Goal: Find specific page/section: Find specific page/section

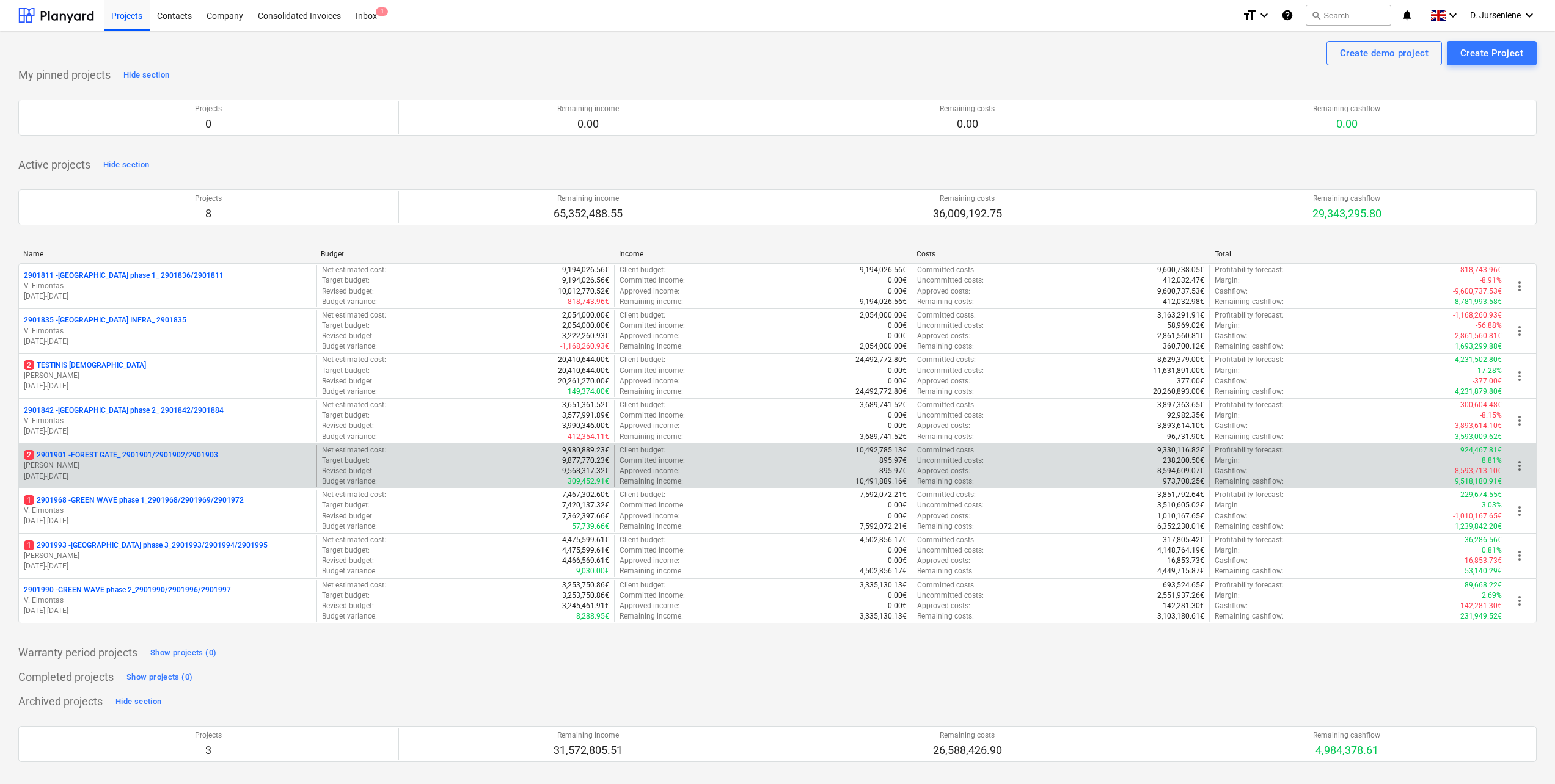
click at [126, 466] on p "[PERSON_NAME]" at bounding box center [167, 465] width 287 height 10
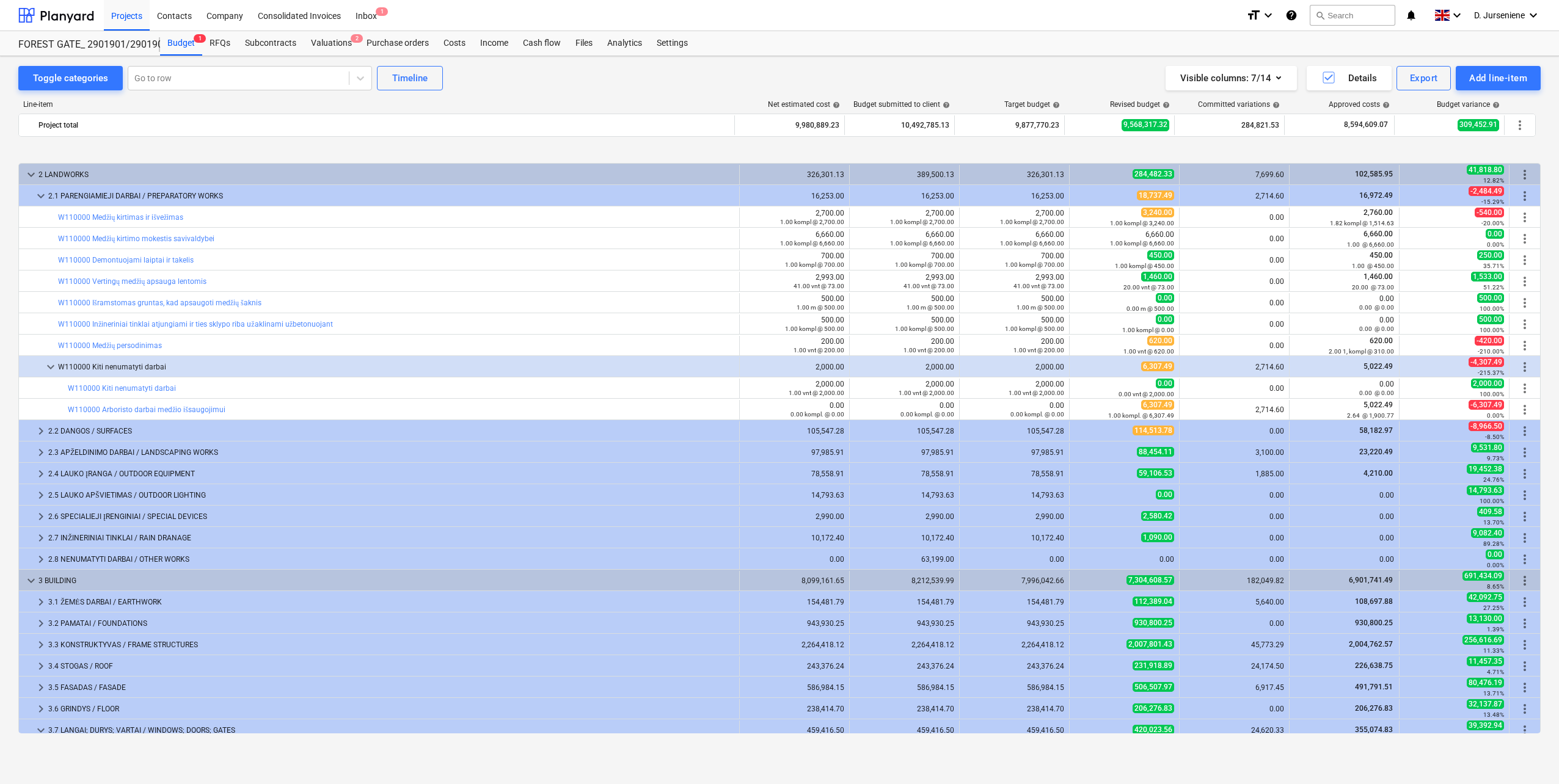
scroll to position [465, 0]
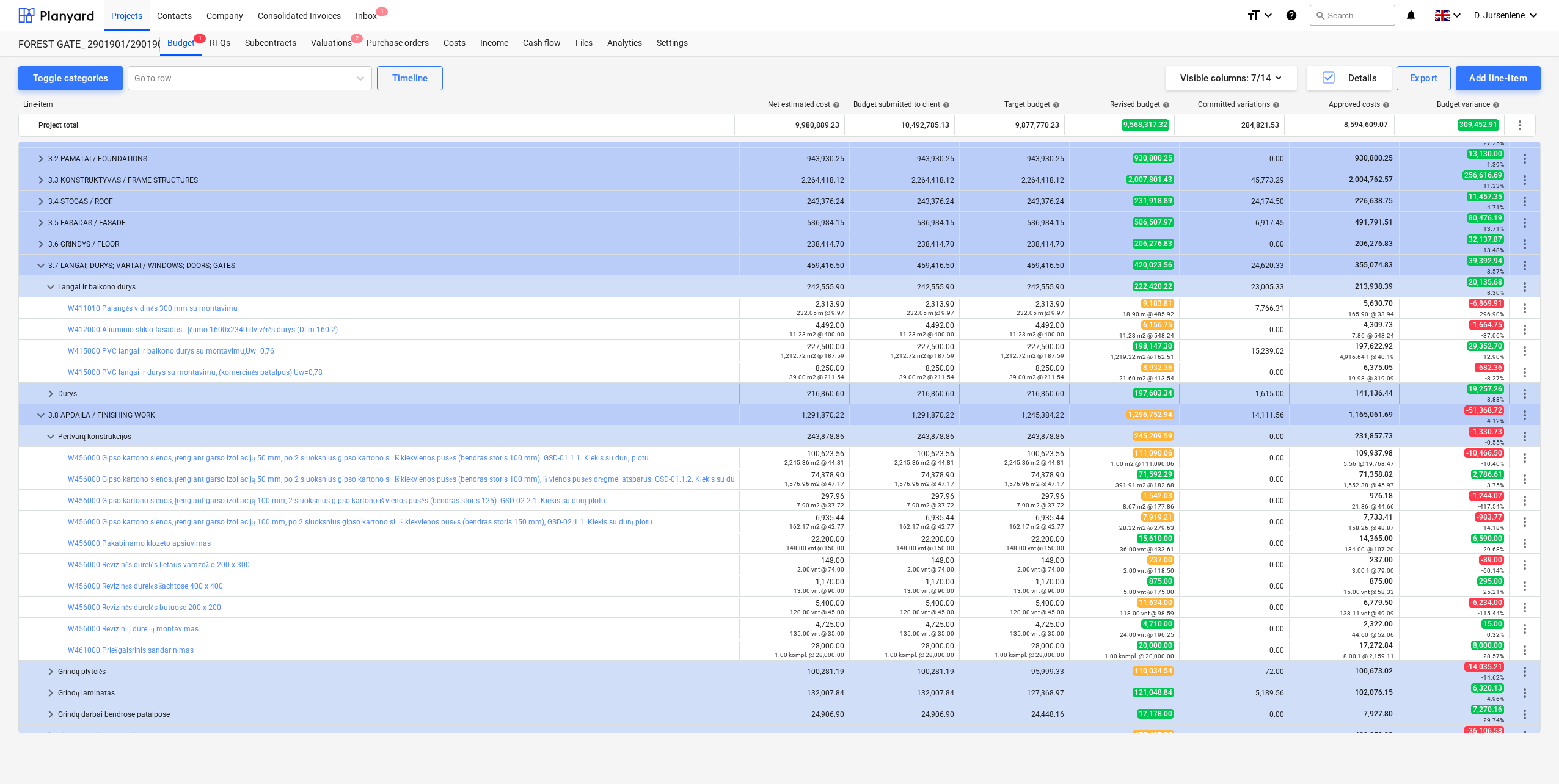
click at [73, 392] on div "Durys" at bounding box center [396, 394] width 676 height 20
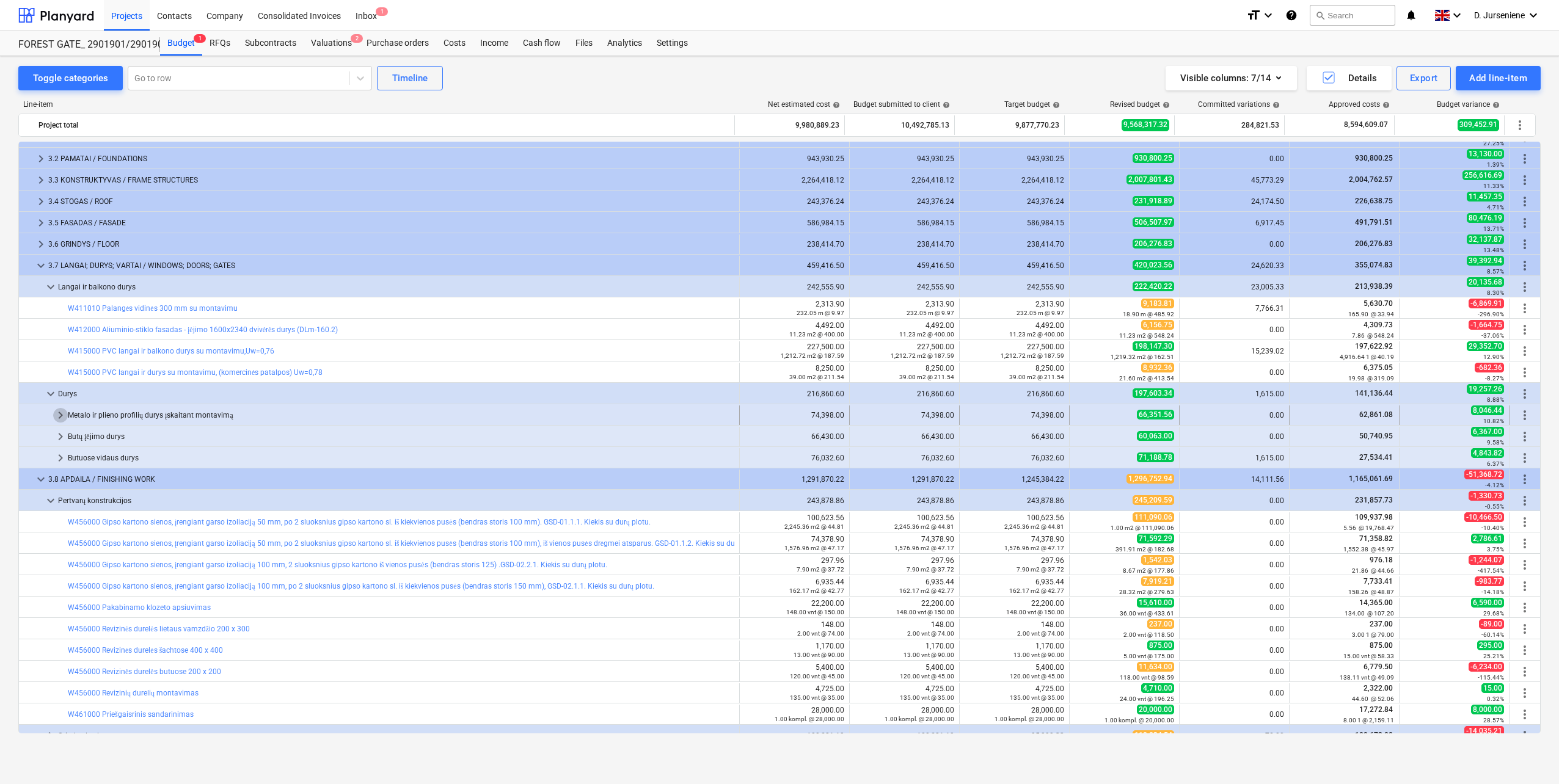
click at [61, 415] on span "keyboard_arrow_right" at bounding box center [61, 415] width 15 height 15
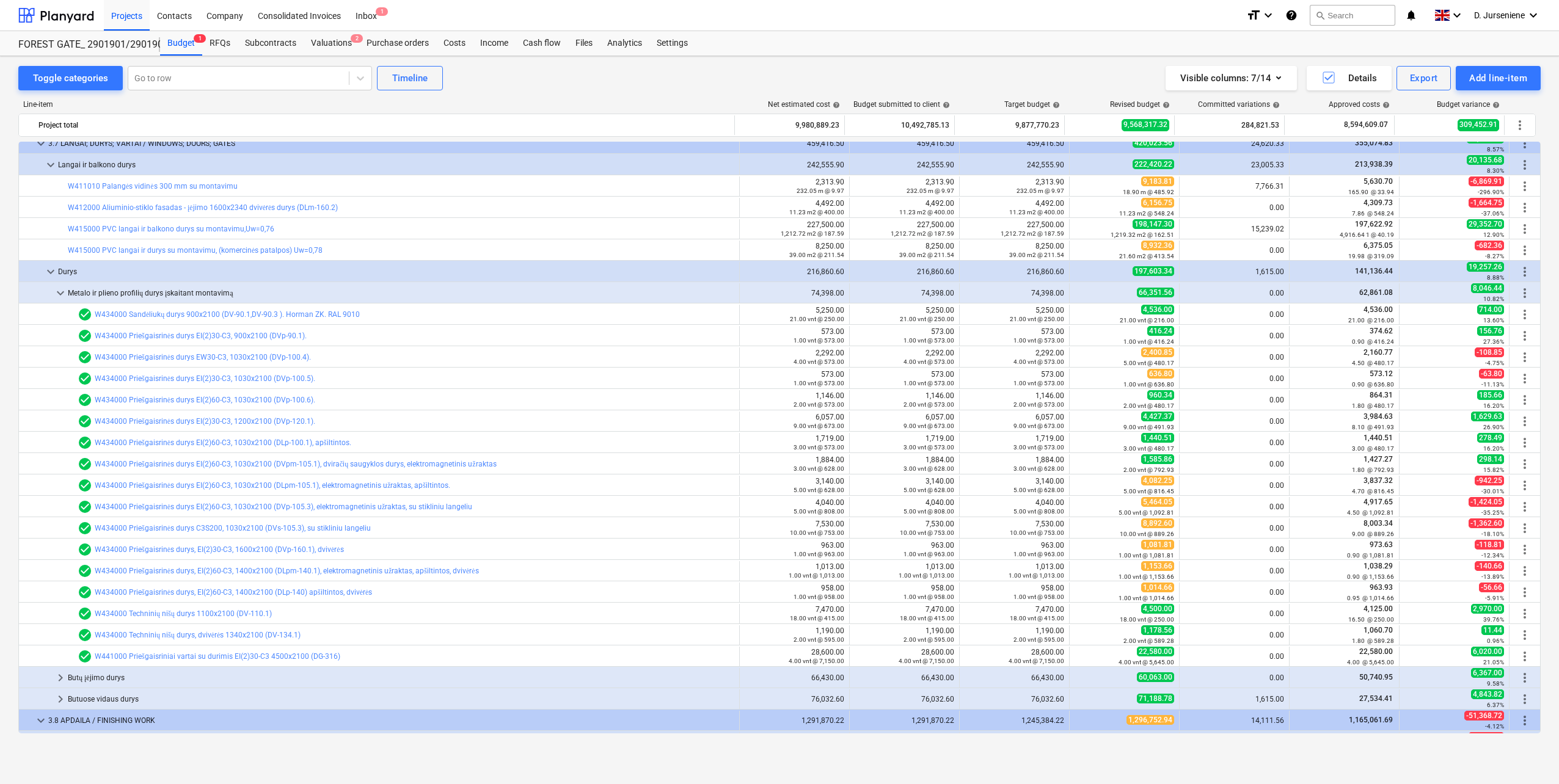
scroll to position [648, 0]
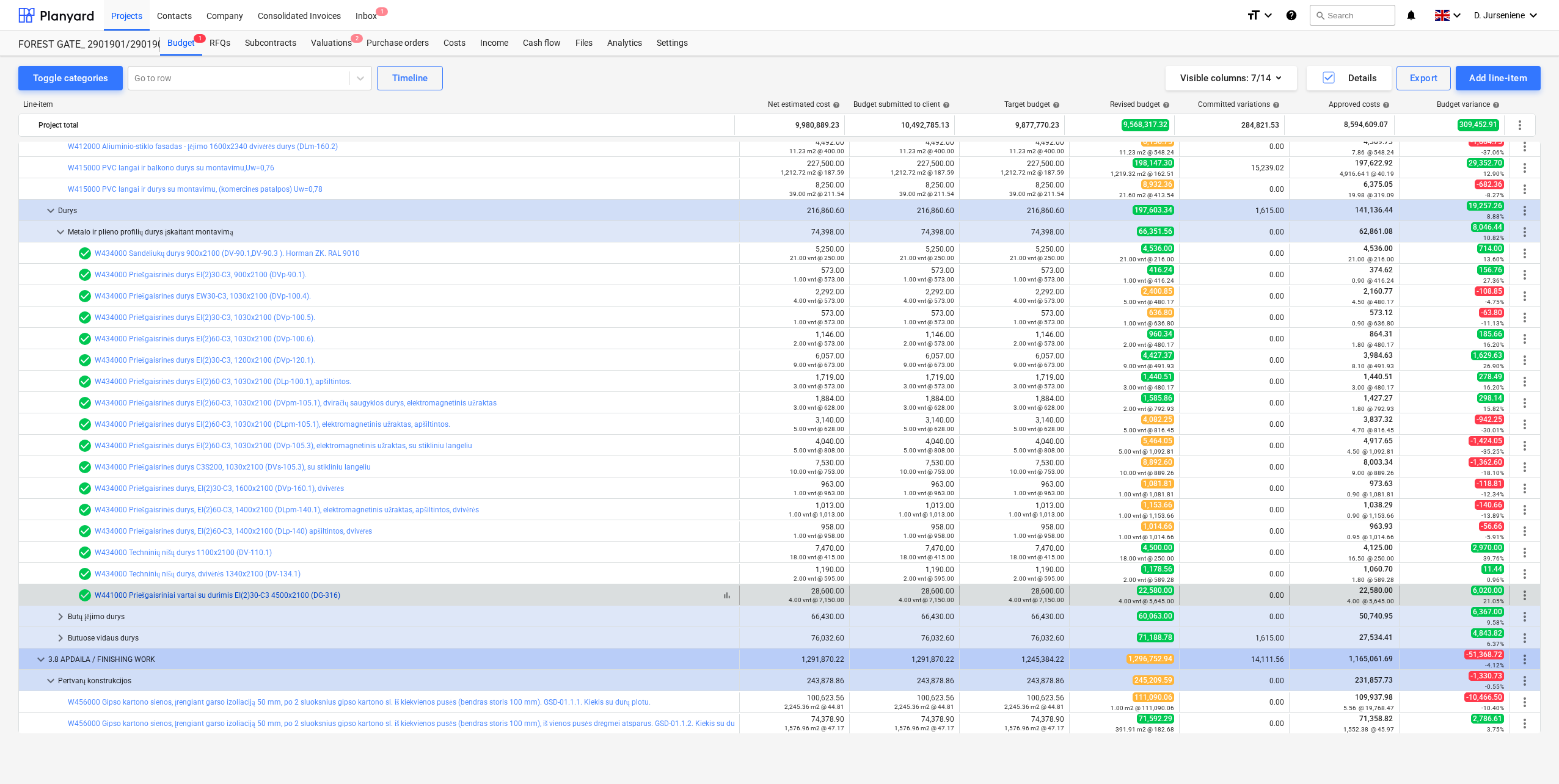
click at [183, 594] on link "W441000 Priešgaisriniai vartai su durimis EI(2)30-C3 4500x2100 (DG-316)" at bounding box center [217, 595] width 246 height 8
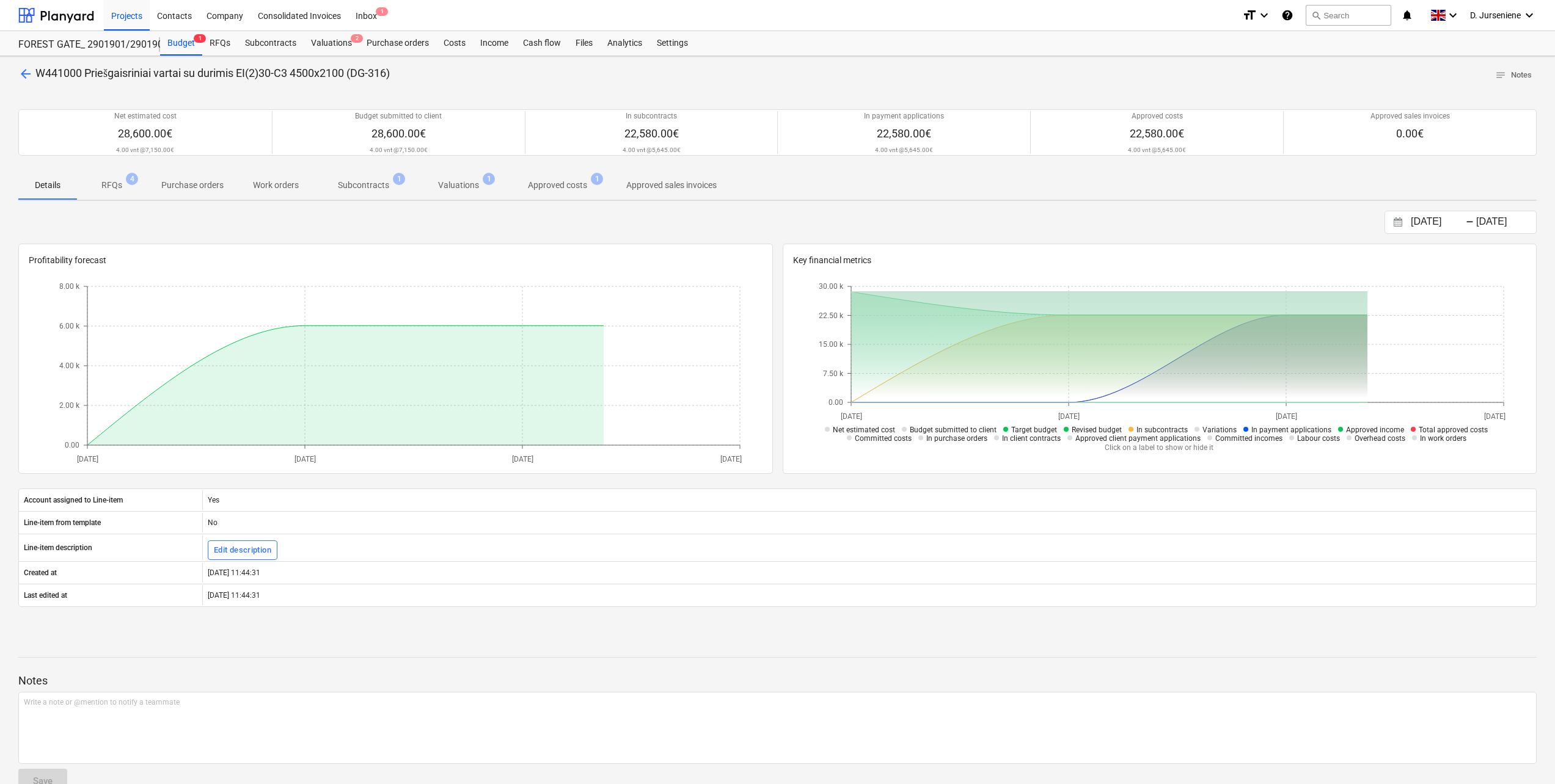
click at [355, 185] on p "Subcontracts" at bounding box center [364, 185] width 52 height 13
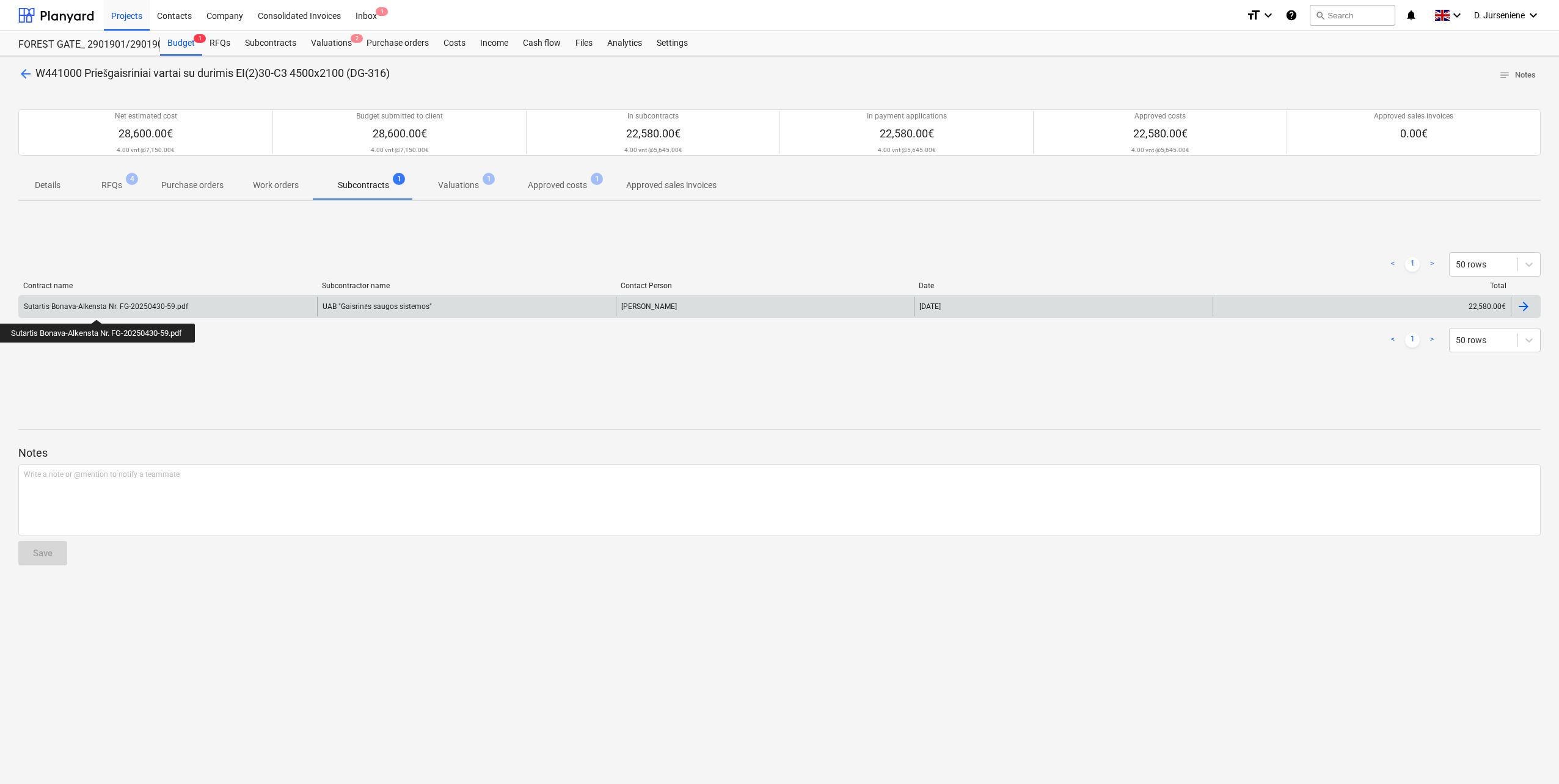
click at [99, 307] on div "Sutartis Bonava-Alkensta Nr. FG-20250430-59.pdf" at bounding box center [105, 306] width 164 height 8
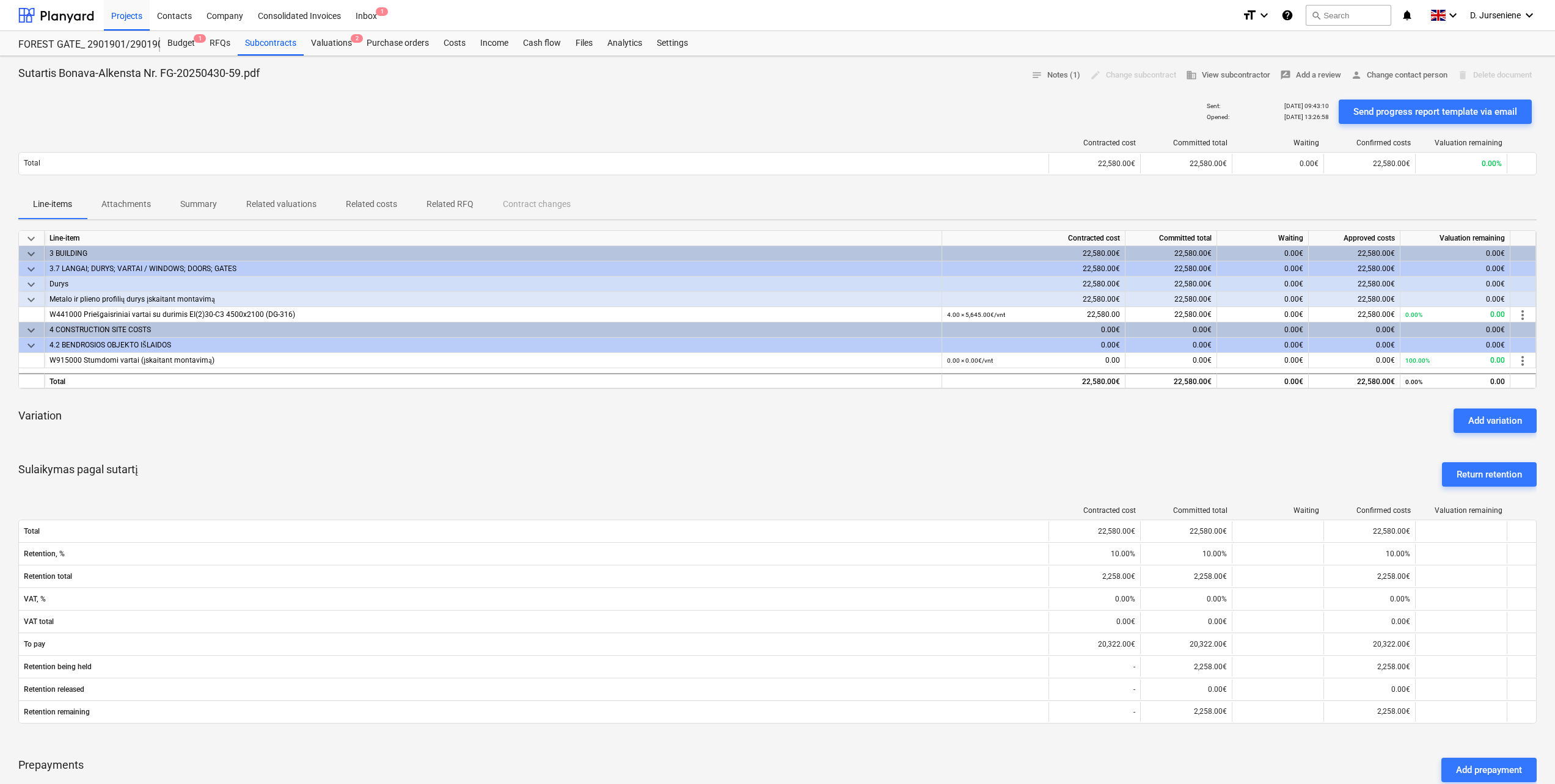
click at [126, 198] on span "Attachments" at bounding box center [126, 204] width 79 height 20
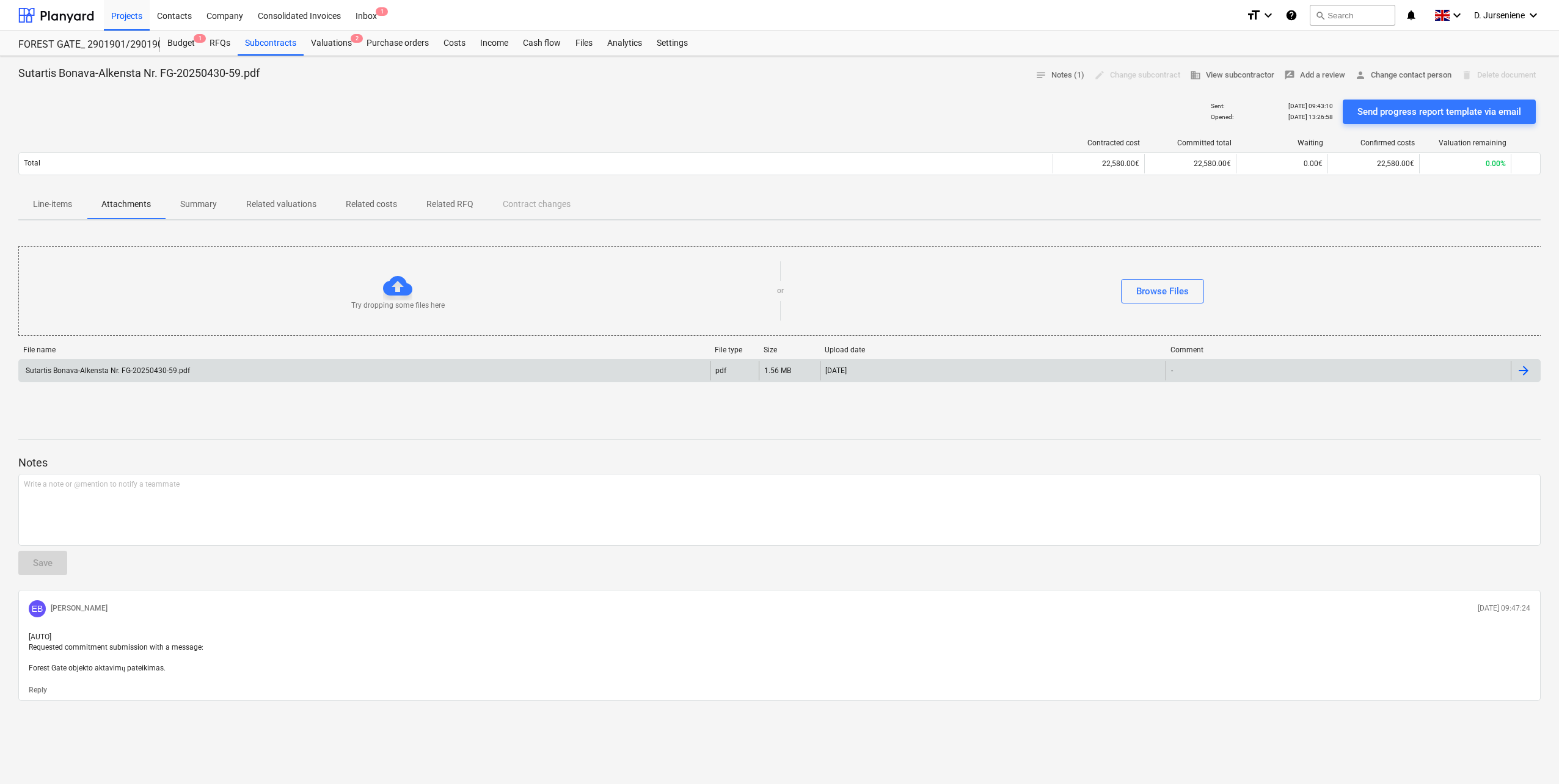
click at [156, 366] on div "Sutartis Bonava-Alkensta Nr. FG-20250430-59.pdf" at bounding box center [364, 371] width 691 height 20
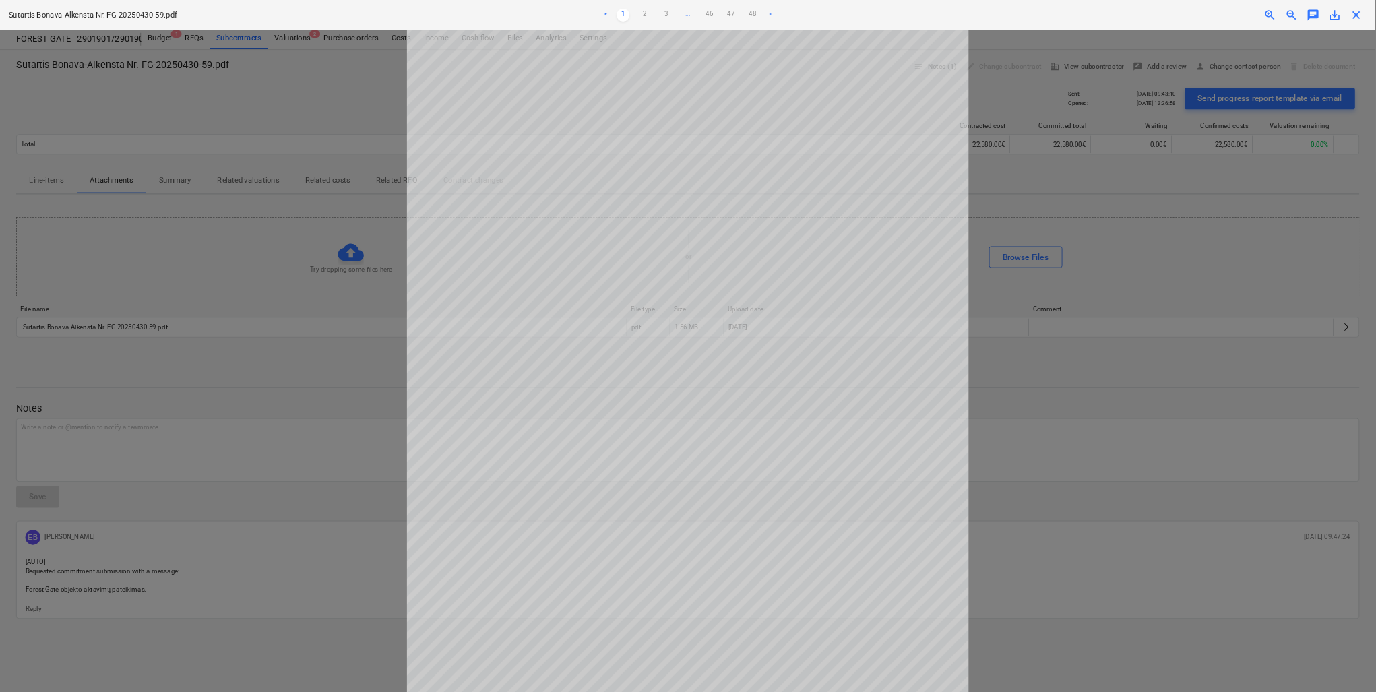
scroll to position [168, 0]
click at [836, 18] on link "3" at bounding box center [833, 19] width 16 height 16
click at [844, 16] on link "4" at bounding box center [846, 19] width 16 height 16
click at [861, 18] on link "5" at bounding box center [860, 19] width 16 height 16
click at [873, 19] on link "6" at bounding box center [873, 19] width 16 height 16
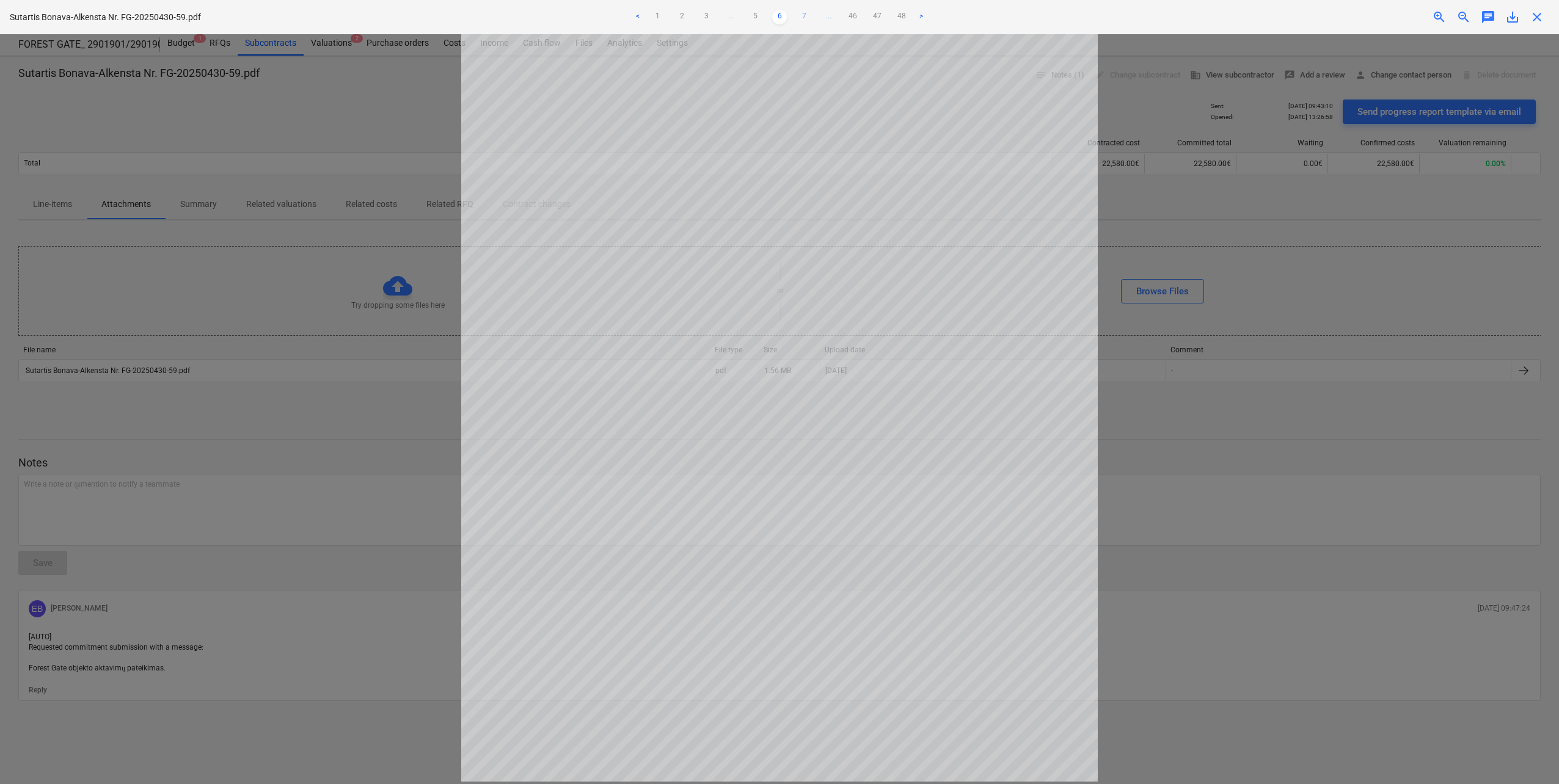
click at [805, 14] on link "7" at bounding box center [804, 17] width 15 height 15
click at [805, 14] on link "8" at bounding box center [804, 17] width 15 height 15
click at [805, 14] on link "9" at bounding box center [804, 17] width 15 height 15
click at [805, 14] on link "10" at bounding box center [804, 17] width 15 height 15
click at [805, 14] on link "11" at bounding box center [804, 17] width 15 height 15
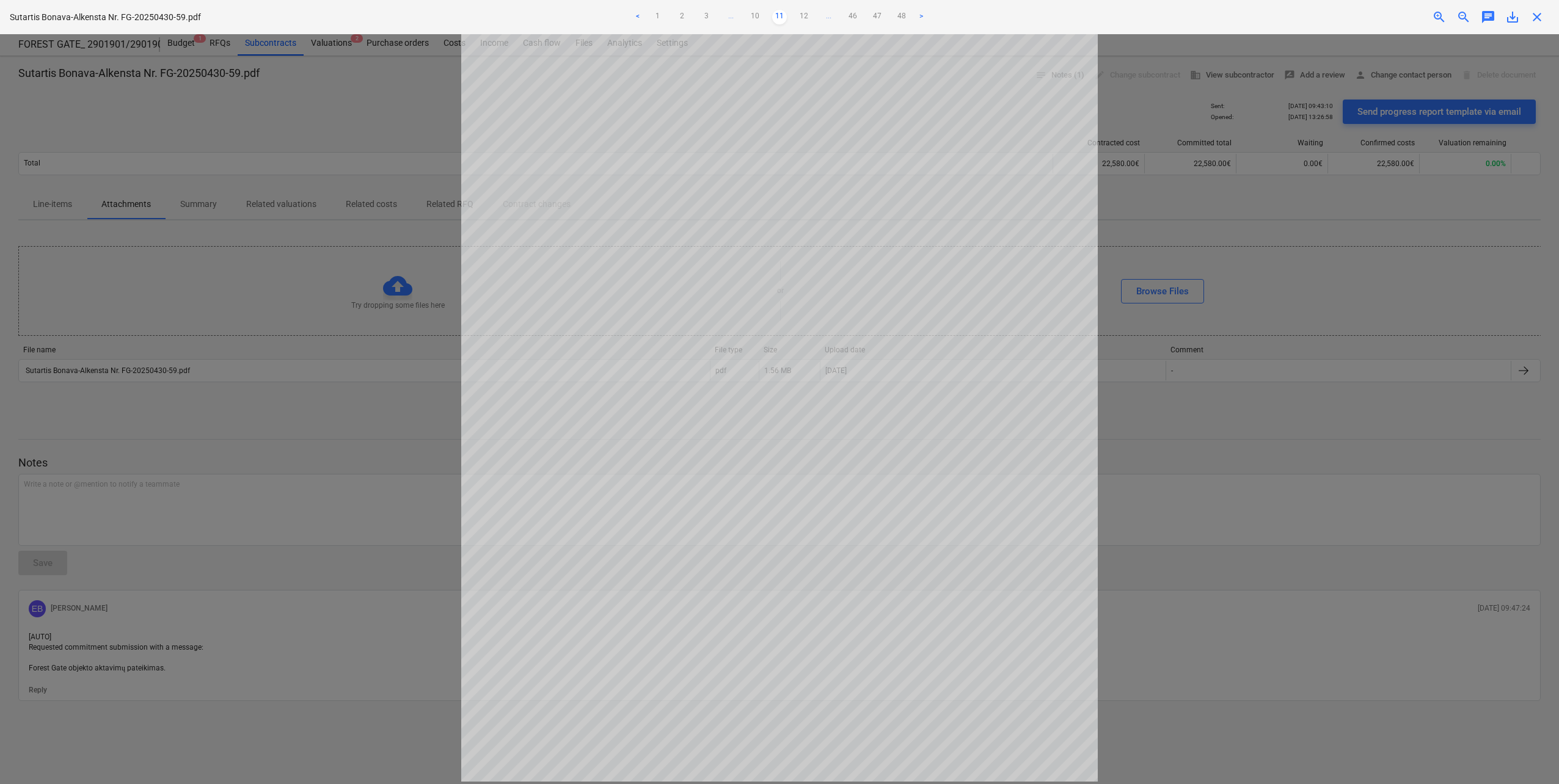
click at [805, 14] on link "12" at bounding box center [804, 17] width 15 height 15
click at [805, 14] on link "13" at bounding box center [804, 17] width 15 height 15
click at [805, 14] on link "14" at bounding box center [804, 17] width 15 height 15
click at [805, 14] on link "15" at bounding box center [804, 17] width 15 height 15
click at [805, 14] on link "16" at bounding box center [804, 17] width 15 height 15
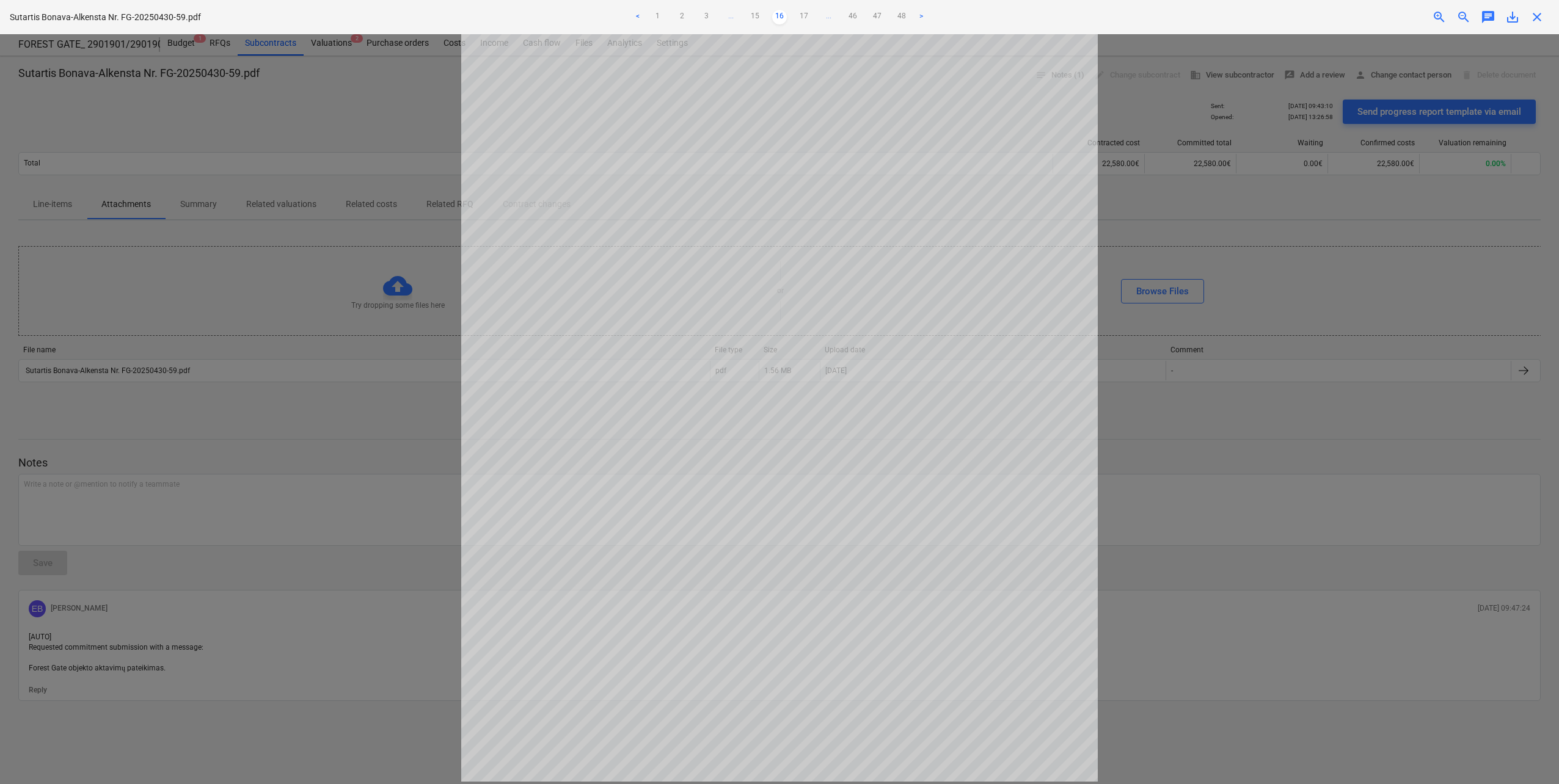
click at [805, 14] on link "17" at bounding box center [804, 17] width 15 height 15
click at [805, 14] on link "18" at bounding box center [804, 17] width 15 height 15
click at [805, 14] on link "19" at bounding box center [804, 17] width 15 height 15
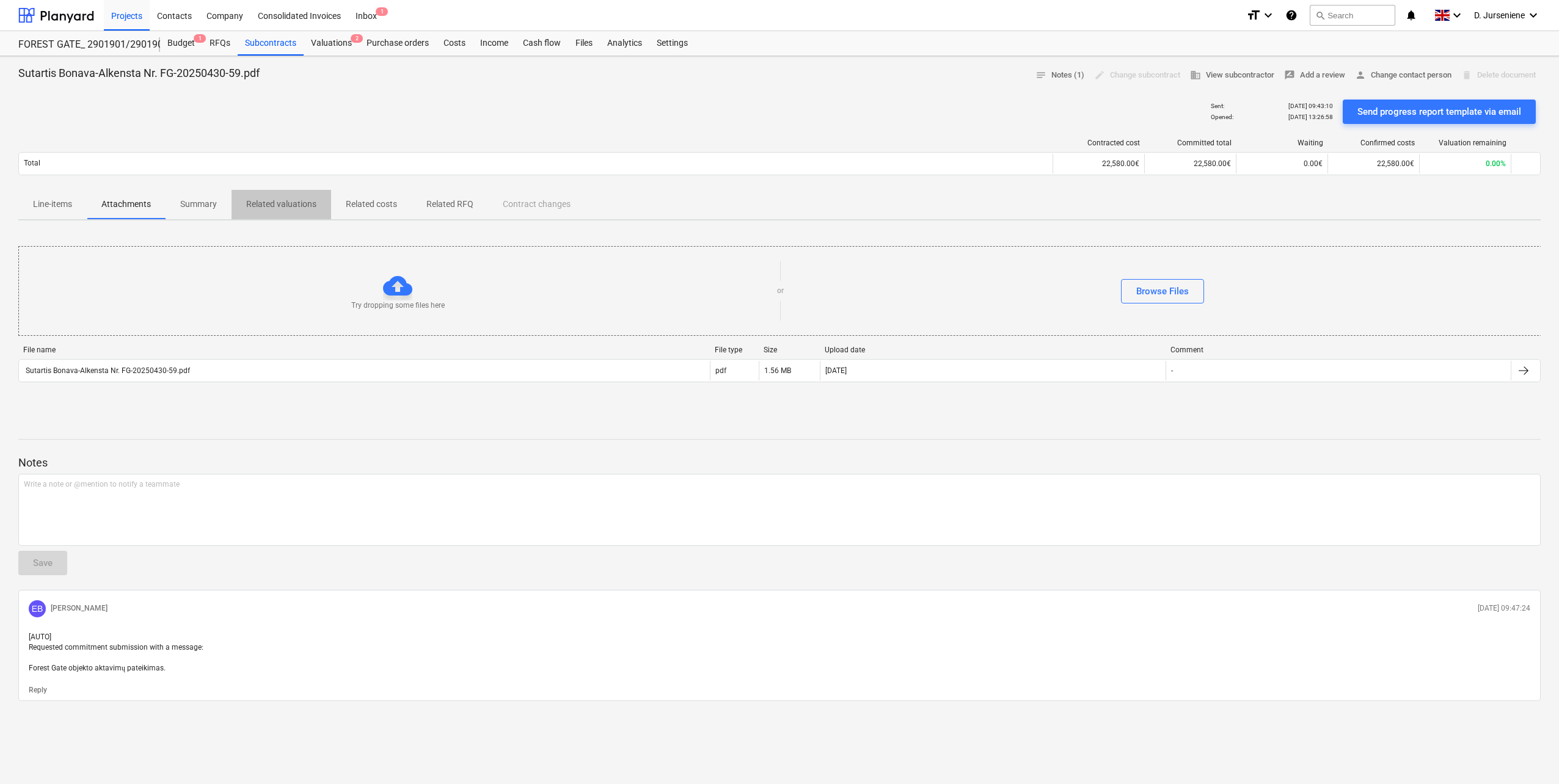
drag, startPoint x: 286, startPoint y: 201, endPoint x: 174, endPoint y: 199, distance: 112.0
click at [285, 201] on p "Related valuations" at bounding box center [282, 204] width 71 height 13
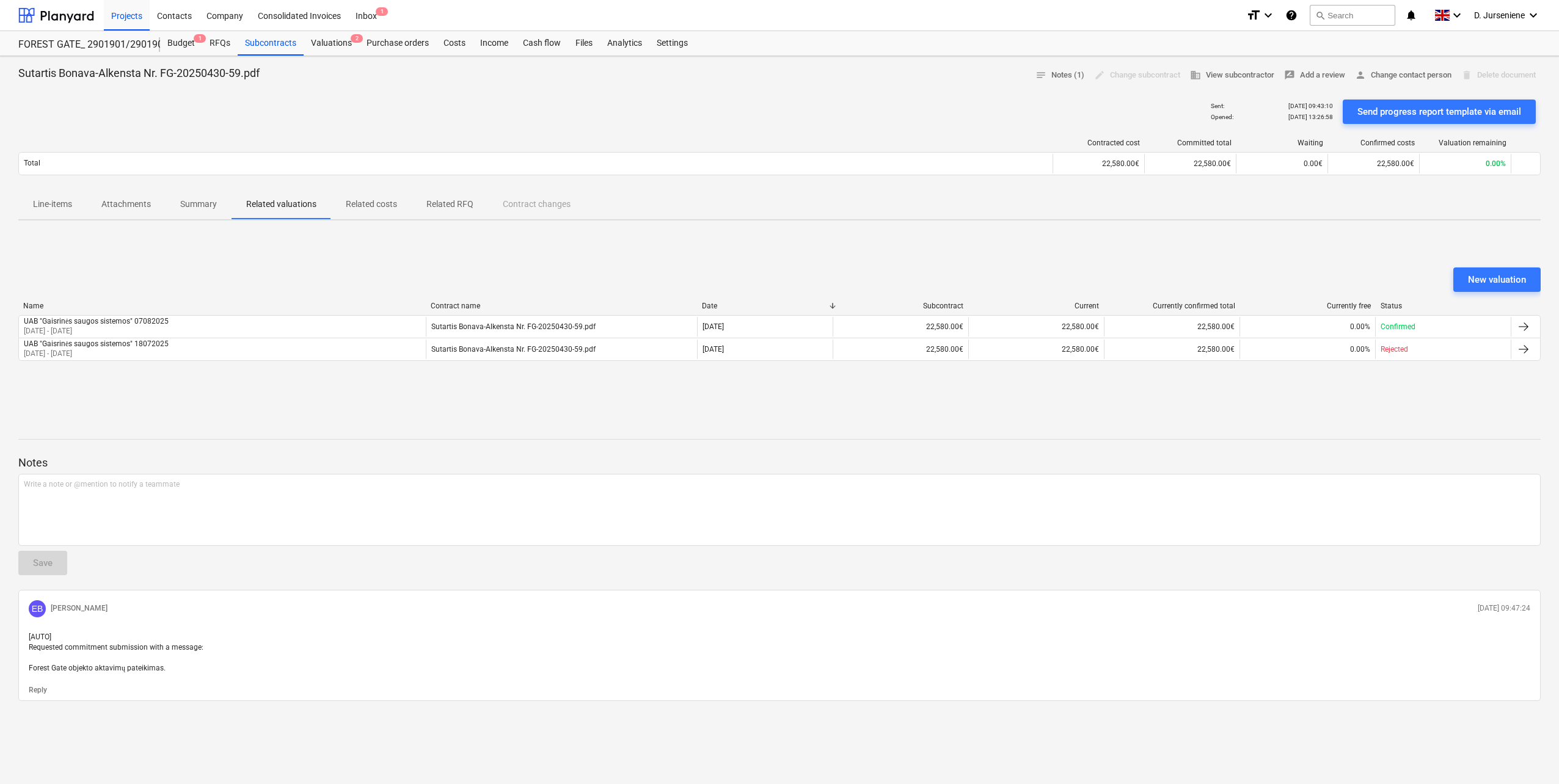
click at [370, 202] on p "Related costs" at bounding box center [371, 204] width 52 height 13
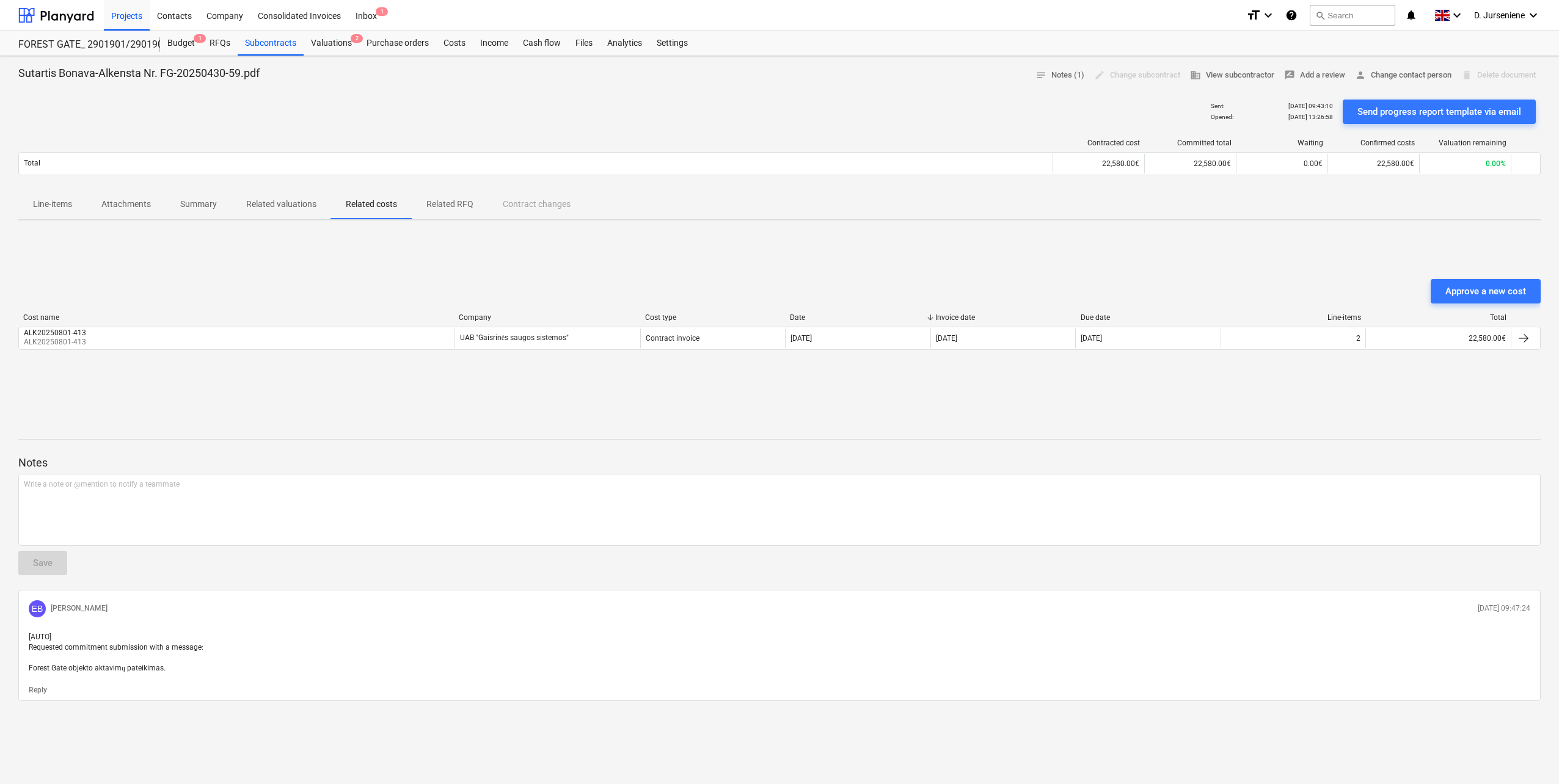
click at [273, 201] on p "Related valuations" at bounding box center [282, 204] width 71 height 13
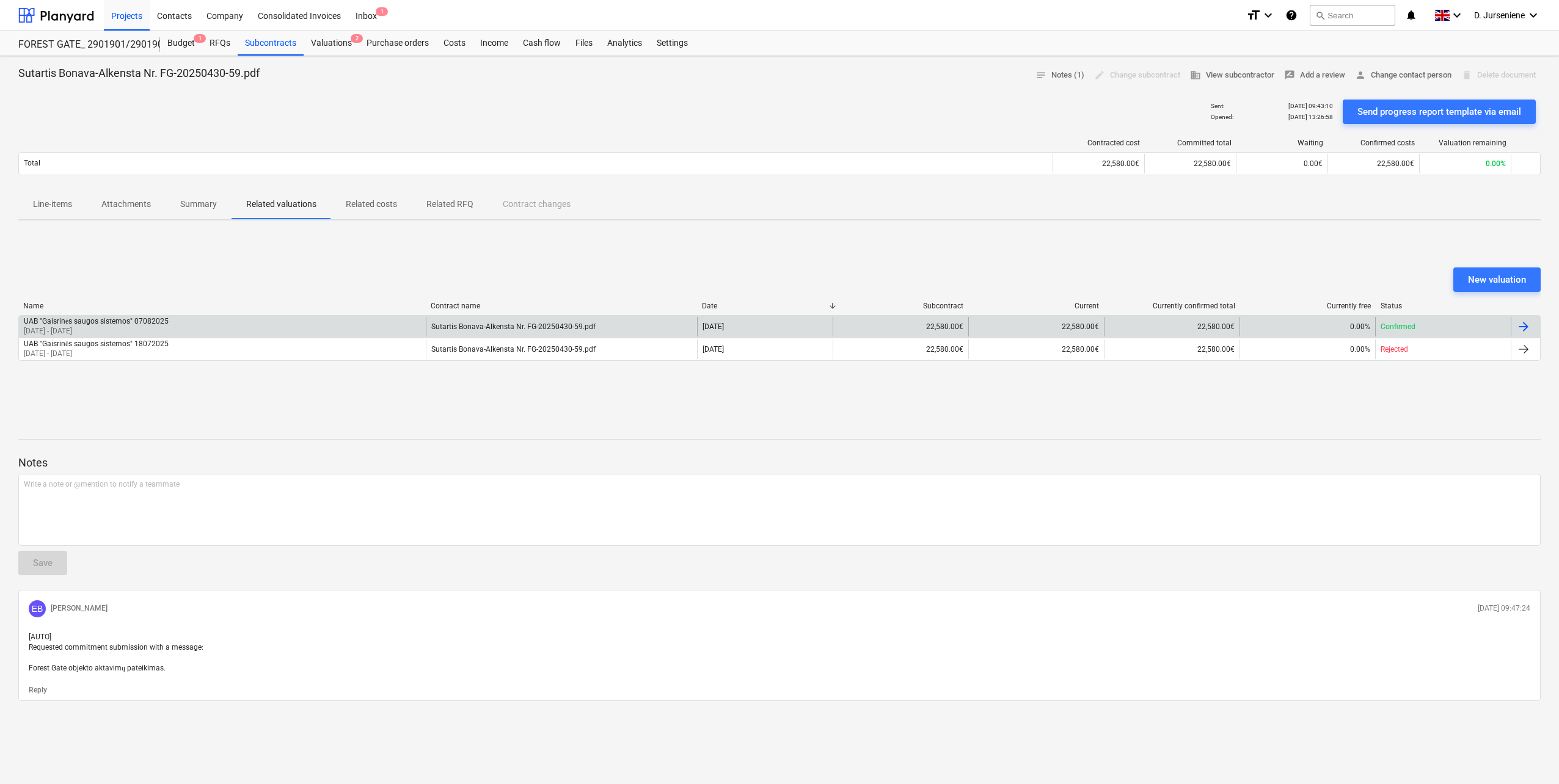
click at [123, 319] on div "UAB "Gaisrinės saugos sistemos" 07082025" at bounding box center [96, 322] width 145 height 9
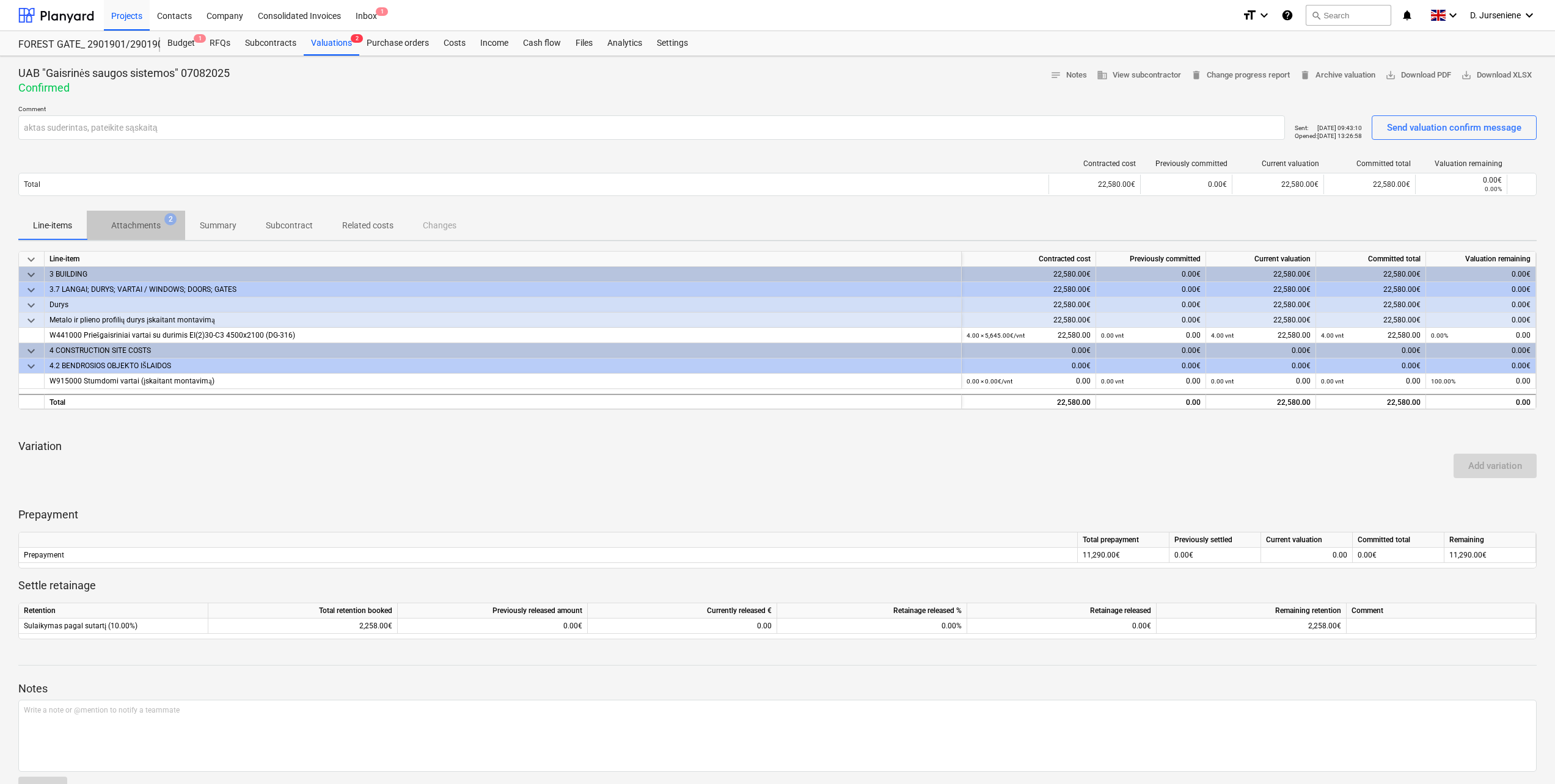
click at [145, 218] on span "Attachments 2" at bounding box center [136, 226] width 99 height 22
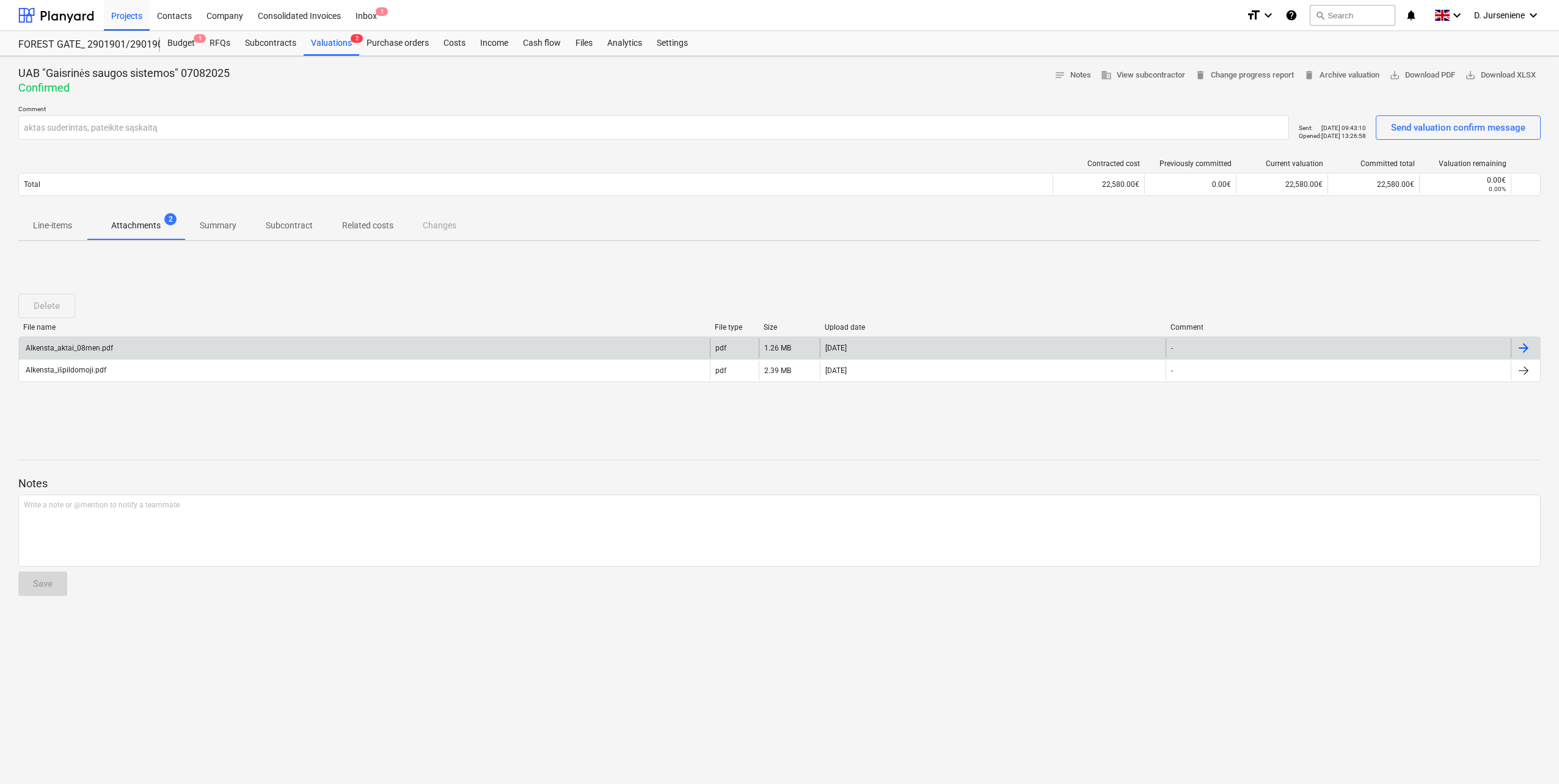
click at [105, 344] on div "Alkensta_aktai_08men.pdf" at bounding box center [68, 347] width 89 height 8
